Goal: Task Accomplishment & Management: Manage account settings

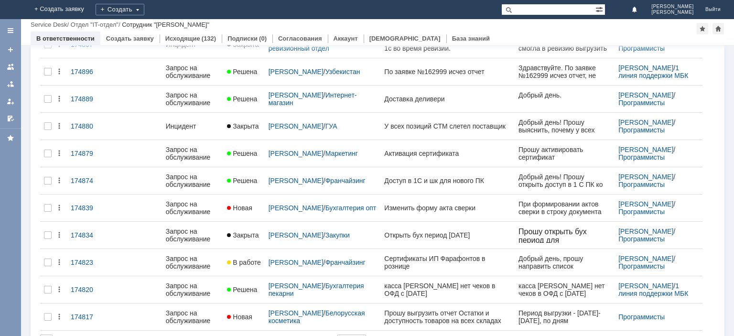
scroll to position [356, 0]
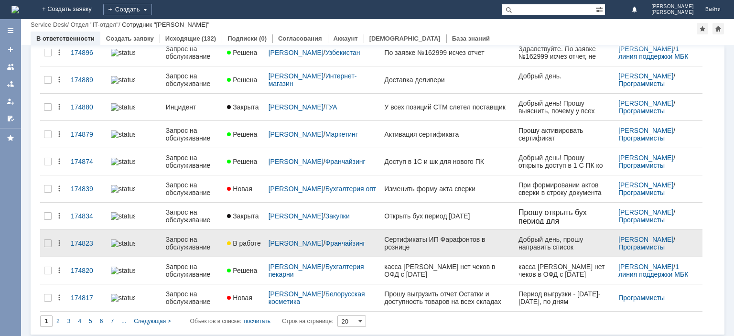
click at [181, 242] on div "Запрос на обслуживание" at bounding box center [193, 243] width 54 height 15
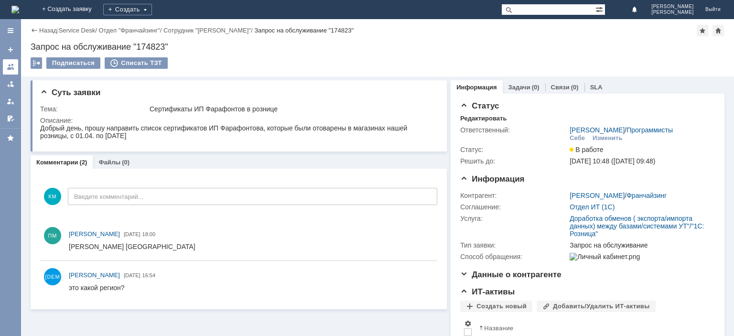
click at [5, 66] on link at bounding box center [10, 66] width 15 height 15
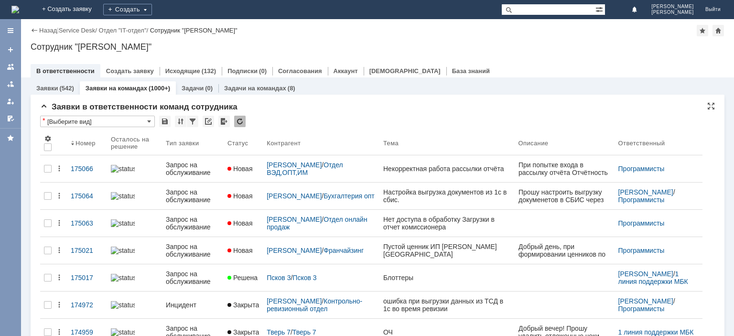
click at [237, 123] on div at bounding box center [239, 121] width 11 height 11
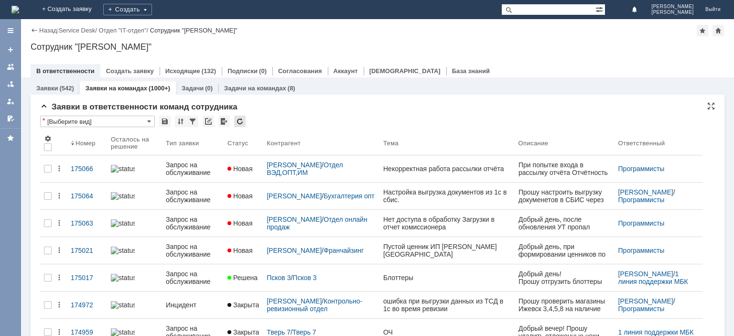
click at [237, 123] on div at bounding box center [239, 121] width 11 height 11
click at [240, 121] on div at bounding box center [239, 121] width 11 height 11
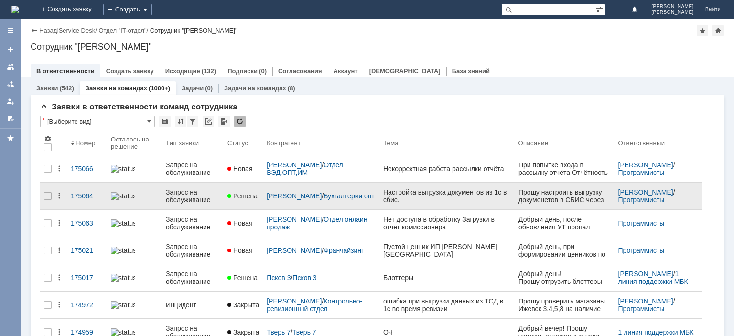
click at [201, 194] on div "Запрос на обслуживание" at bounding box center [193, 195] width 54 height 15
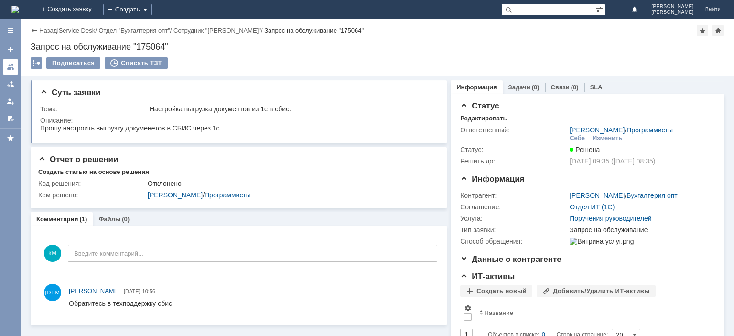
click at [12, 65] on div at bounding box center [11, 67] width 8 height 8
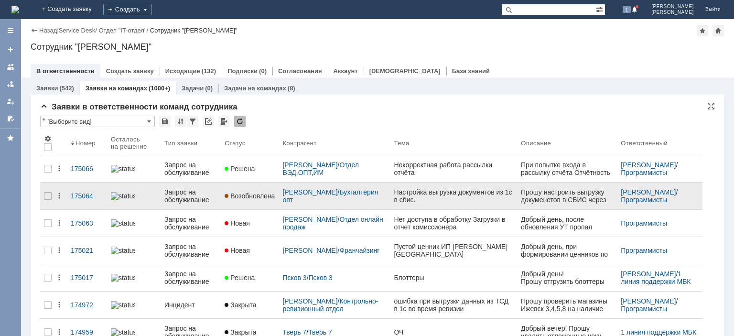
click at [189, 196] on div "Запрос на обслуживание" at bounding box center [190, 195] width 53 height 15
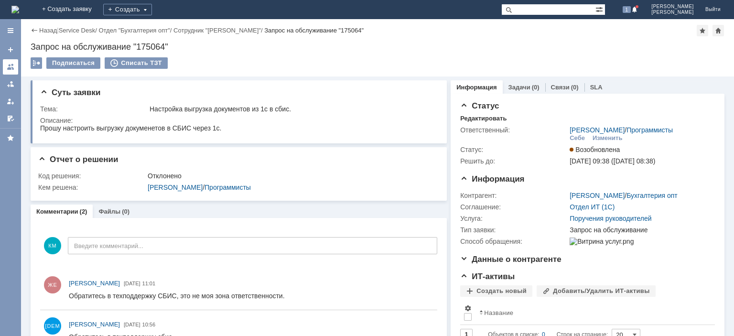
click at [10, 64] on div at bounding box center [11, 67] width 8 height 8
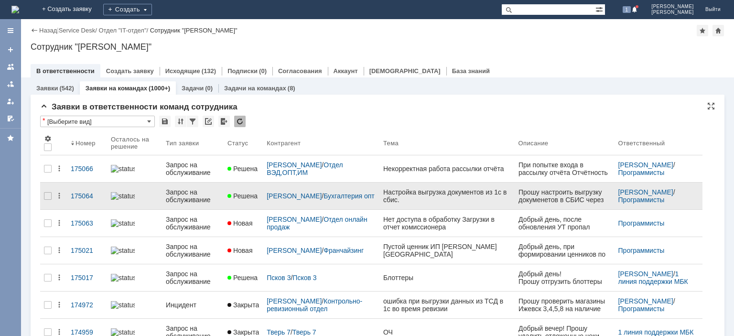
click at [194, 192] on div "Запрос на обслуживание" at bounding box center [193, 195] width 54 height 15
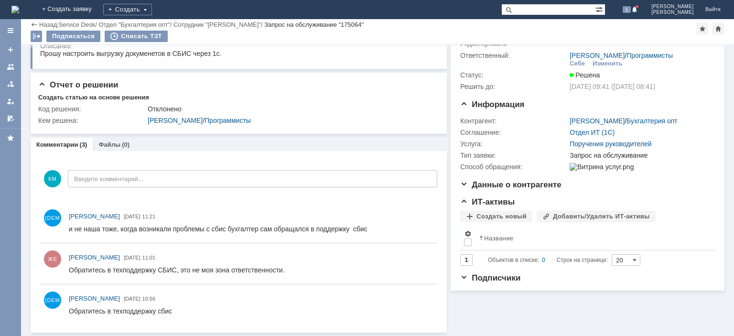
scroll to position [42, 0]
click at [14, 64] on link at bounding box center [10, 66] width 15 height 15
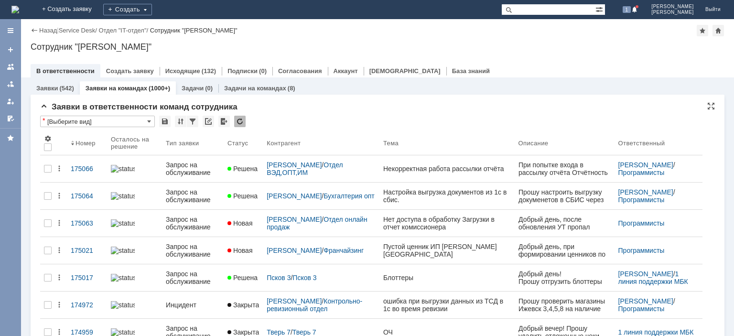
click at [239, 119] on div at bounding box center [239, 121] width 11 height 11
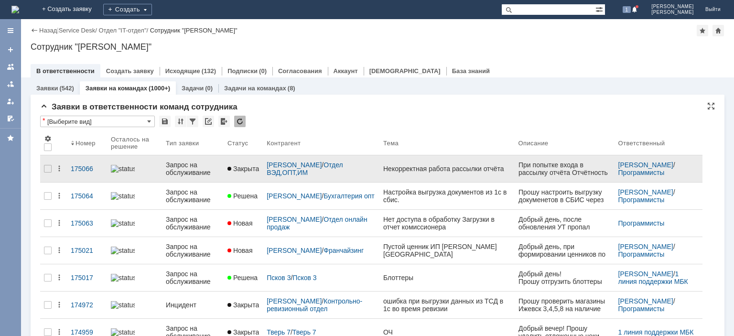
click at [192, 171] on div "Запрос на обслуживание" at bounding box center [193, 168] width 54 height 15
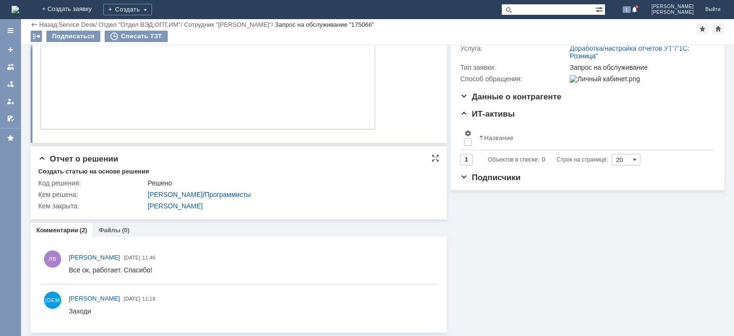
scroll to position [4, 0]
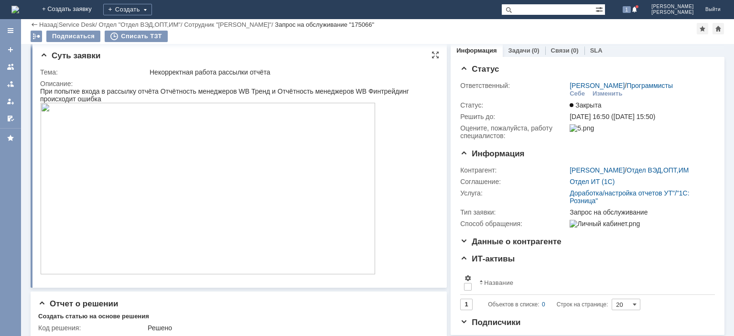
click at [163, 168] on img at bounding box center [207, 189] width 335 height 172
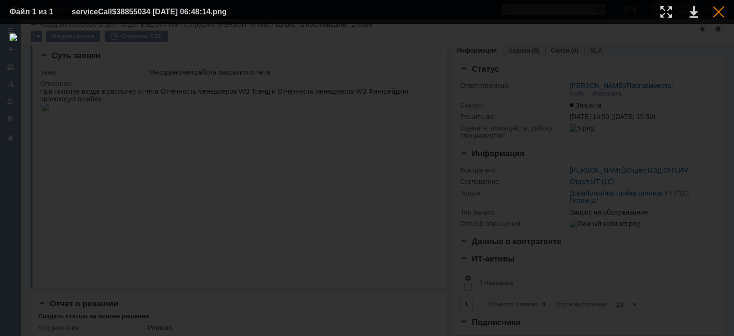
click at [714, 15] on div at bounding box center [718, 11] width 11 height 11
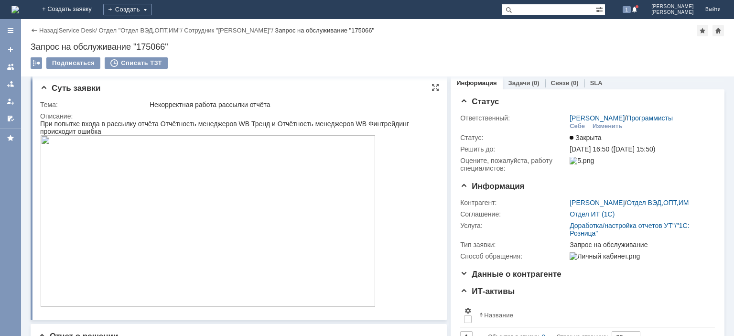
scroll to position [0, 0]
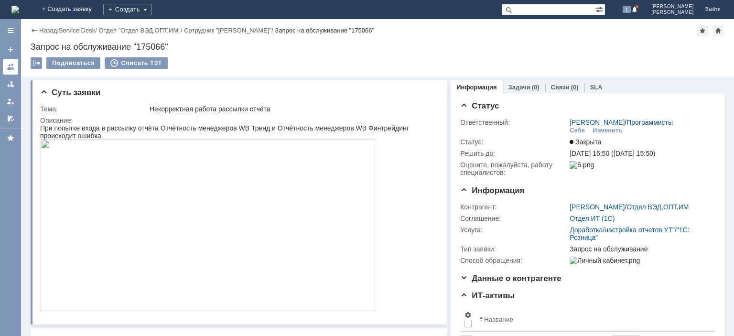
click at [14, 68] on link at bounding box center [10, 66] width 15 height 15
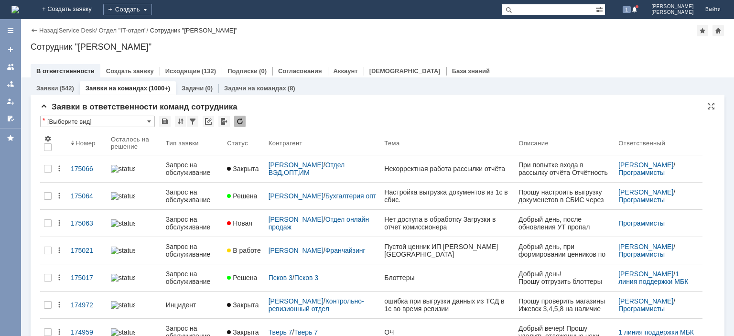
click at [238, 119] on div at bounding box center [239, 121] width 11 height 11
click at [631, 9] on span "1" at bounding box center [627, 9] width 9 height 7
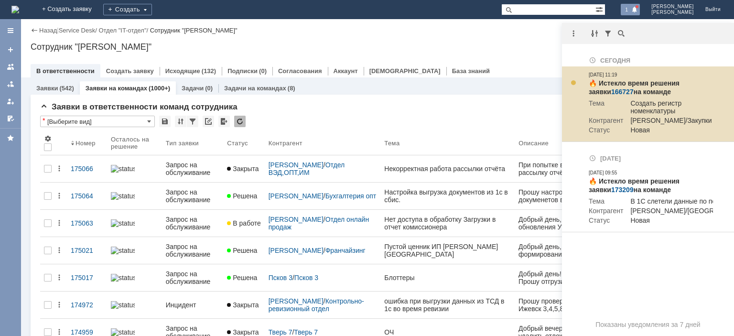
click at [611, 93] on link "166727" at bounding box center [622, 92] width 22 height 8
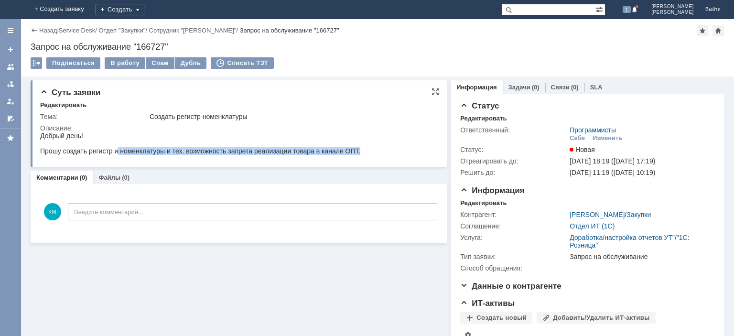
drag, startPoint x: 123, startPoint y: 152, endPoint x: 368, endPoint y: 154, distance: 244.6
click at [368, 154] on html "Добрый день! Прошу создать регистр и номенклатуры и тех. возможность запрета ре…" at bounding box center [237, 143] width 395 height 23
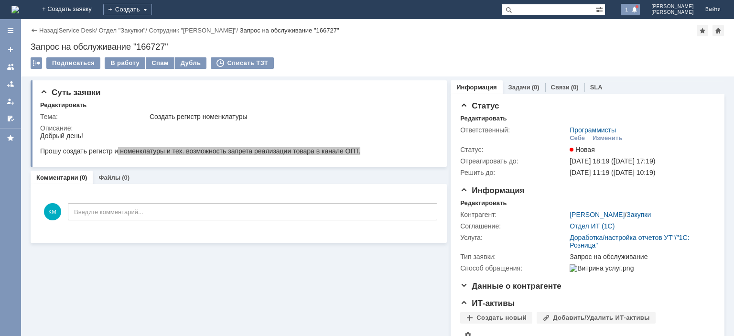
click at [638, 11] on span at bounding box center [634, 10] width 7 height 8
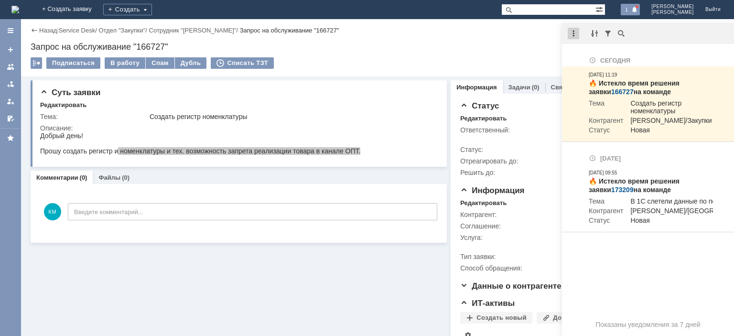
click at [574, 36] on div at bounding box center [573, 33] width 11 height 11
click at [589, 55] on div "Отметить уведомления прочитанными" at bounding box center [639, 57] width 128 height 7
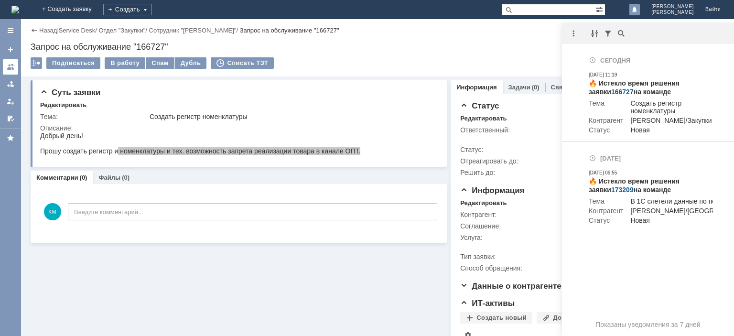
click at [12, 68] on div at bounding box center [11, 67] width 8 height 8
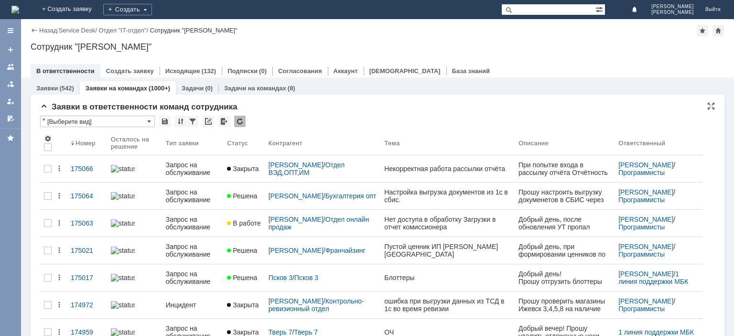
click at [243, 120] on div at bounding box center [239, 121] width 11 height 11
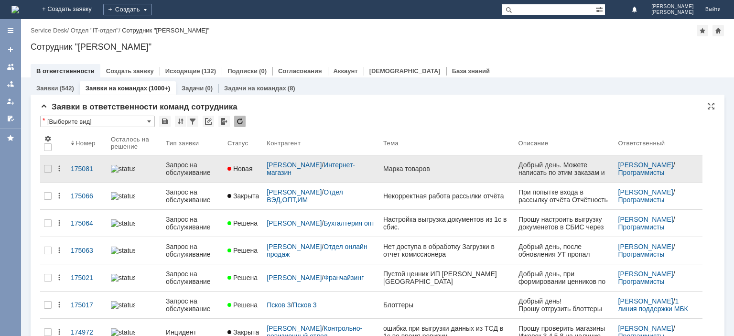
click at [195, 164] on div "Запрос на обслуживание" at bounding box center [193, 168] width 54 height 15
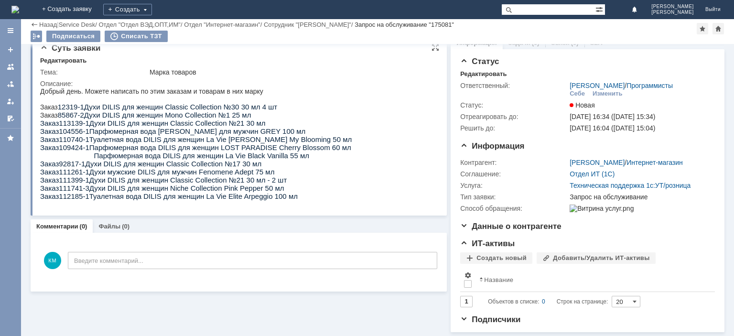
scroll to position [18, 0]
click at [9, 66] on div at bounding box center [11, 67] width 8 height 8
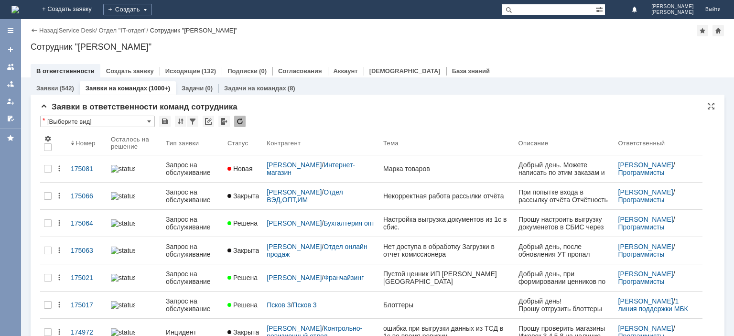
click at [240, 119] on div at bounding box center [239, 121] width 11 height 11
click at [241, 119] on div at bounding box center [239, 121] width 11 height 11
click at [242, 121] on div at bounding box center [239, 121] width 11 height 11
click at [241, 119] on div at bounding box center [239, 121] width 11 height 11
